Goal: Information Seeking & Learning: Learn about a topic

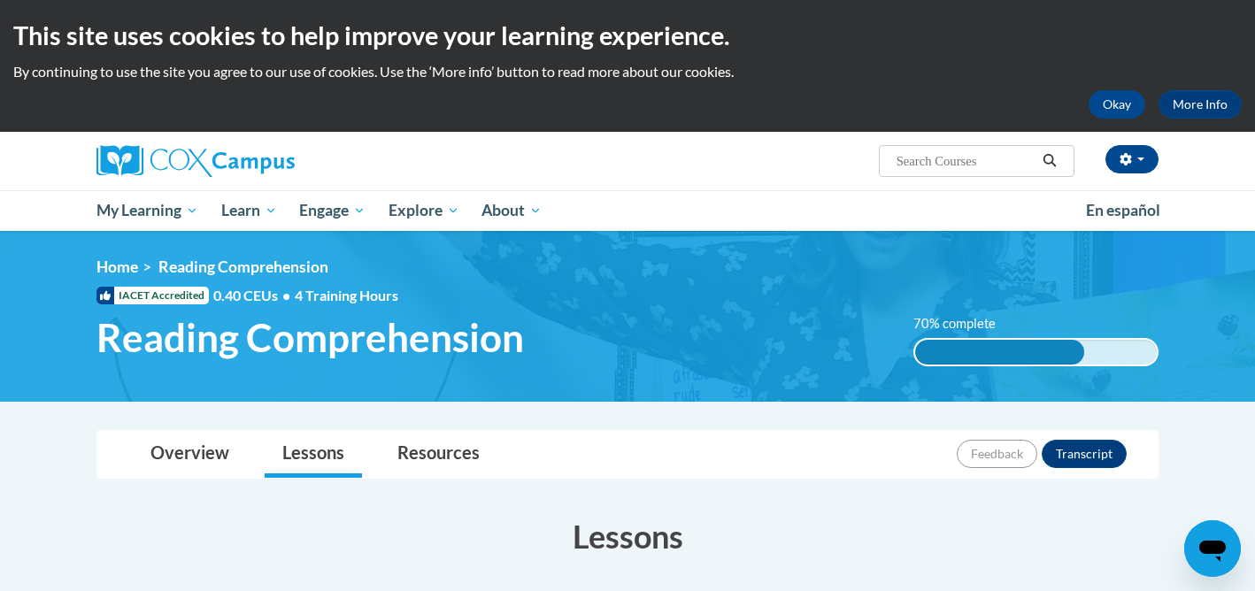
click at [1192, 437] on body "This site uses cookies to help improve your learning experience. By continuing …" at bounding box center [627, 588] width 1255 height 1176
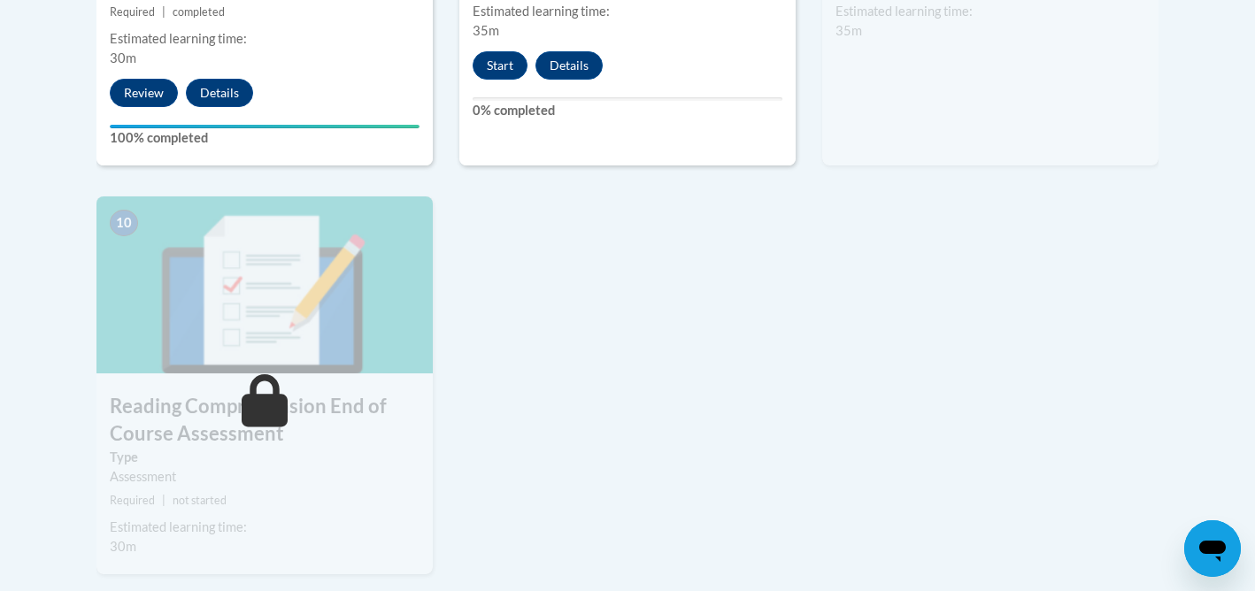
scroll to position [1895, 0]
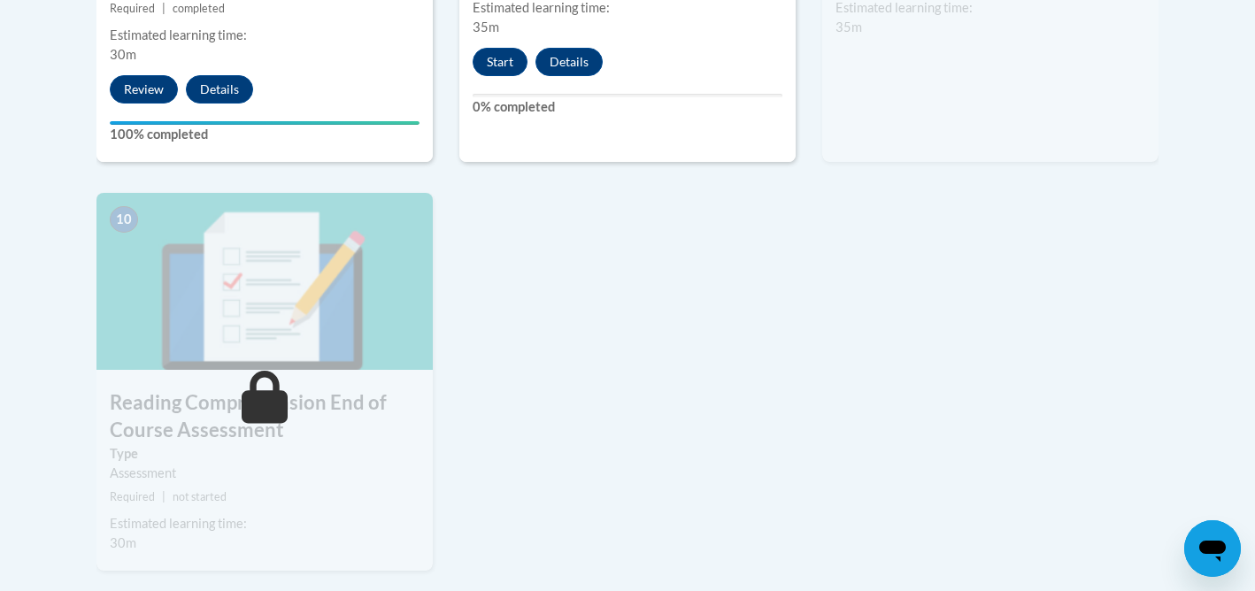
click at [497, 56] on button "Start" at bounding box center [500, 62] width 55 height 28
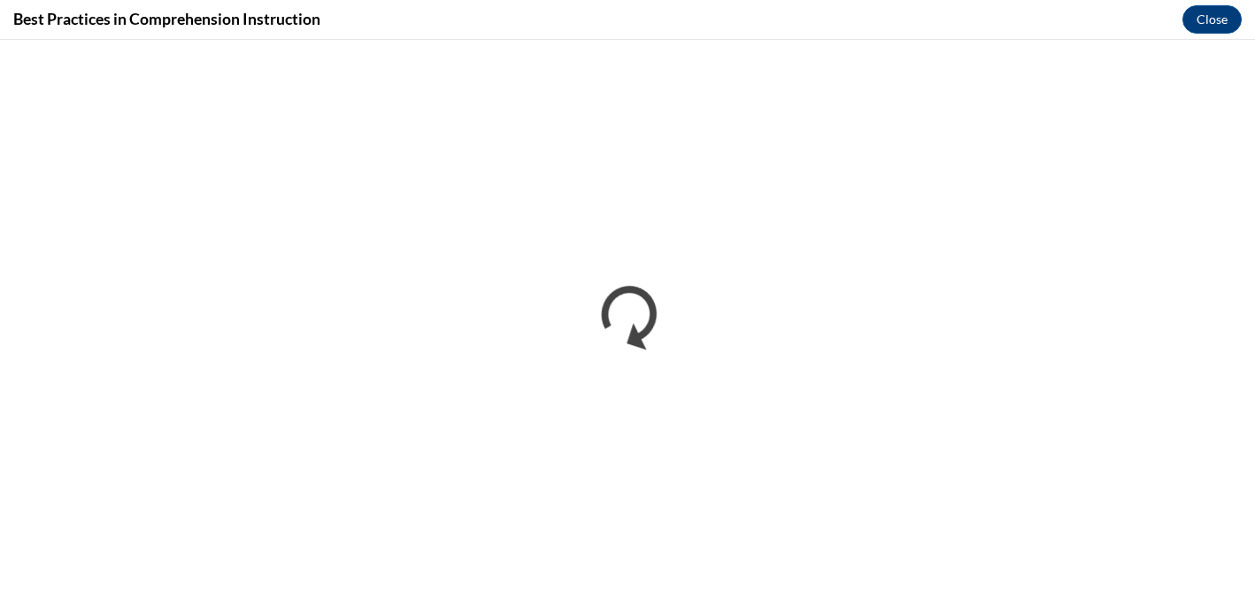
scroll to position [0, 0]
